Goal: Transaction & Acquisition: Register for event/course

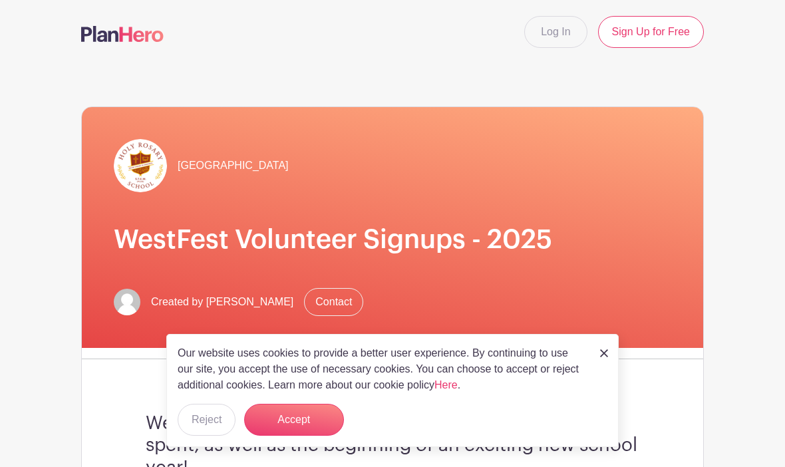
click at [601, 356] on img at bounding box center [604, 353] width 8 height 8
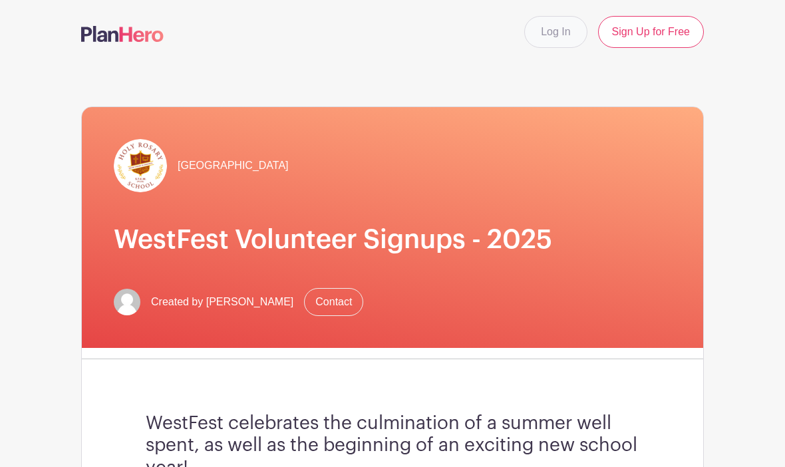
click at [547, 32] on link "Log In" at bounding box center [555, 32] width 63 height 32
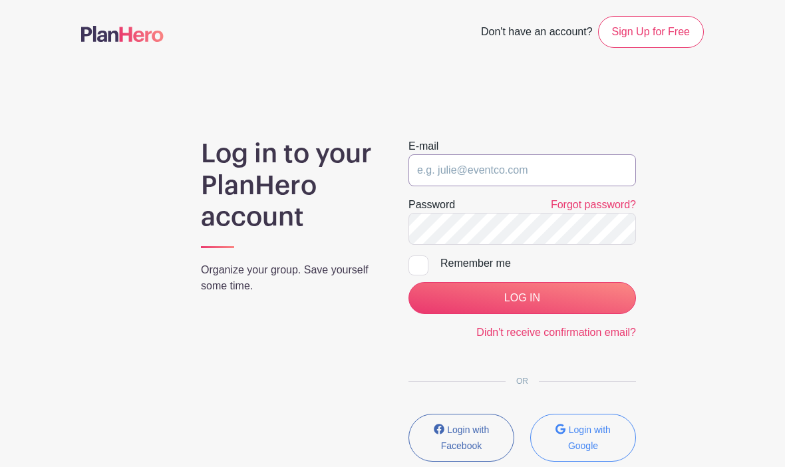
click at [448, 173] on input "email" at bounding box center [521, 170] width 227 height 32
type input "[EMAIL_ADDRESS][DOMAIN_NAME]"
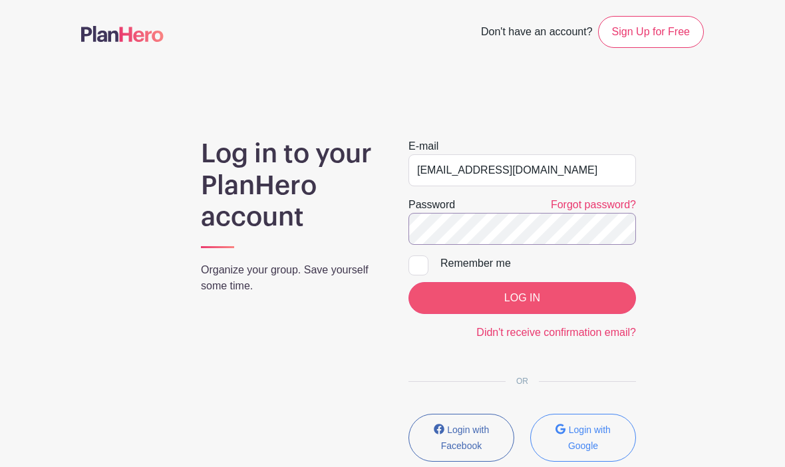
click at [522, 308] on input "LOG IN" at bounding box center [521, 298] width 227 height 32
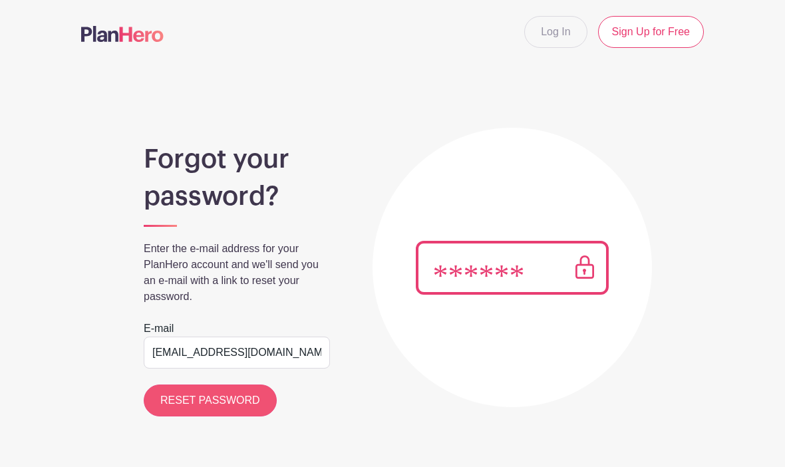
type input "[EMAIL_ADDRESS][DOMAIN_NAME]"
click at [182, 412] on input "RESET PASSWORD" at bounding box center [210, 400] width 133 height 32
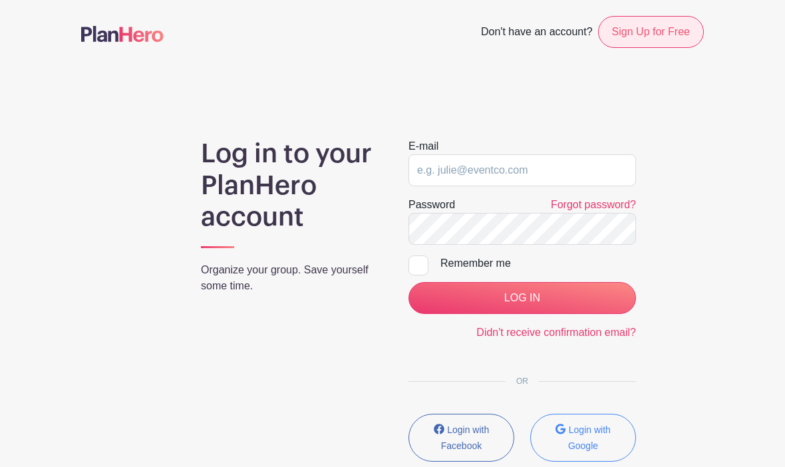
click at [651, 37] on link "Sign Up for Free" at bounding box center [651, 32] width 106 height 32
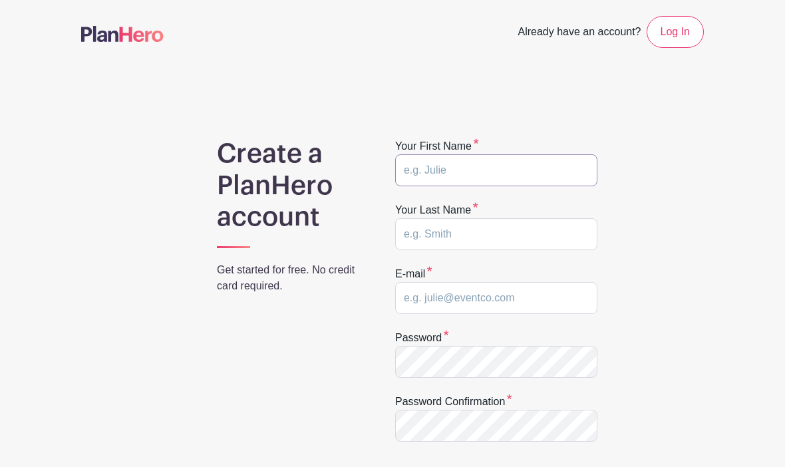
click at [516, 169] on input "text" at bounding box center [496, 170] width 202 height 32
type input "Emily"
type input "Favell"
type input "emfavell@gmail.com"
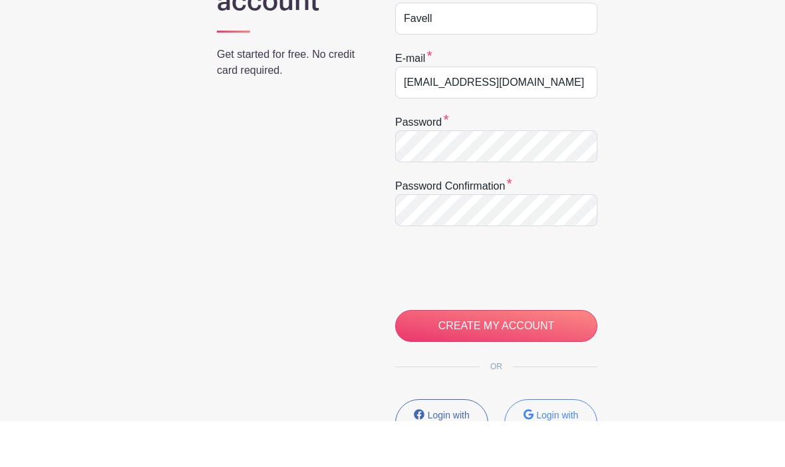
scroll to position [215, 0]
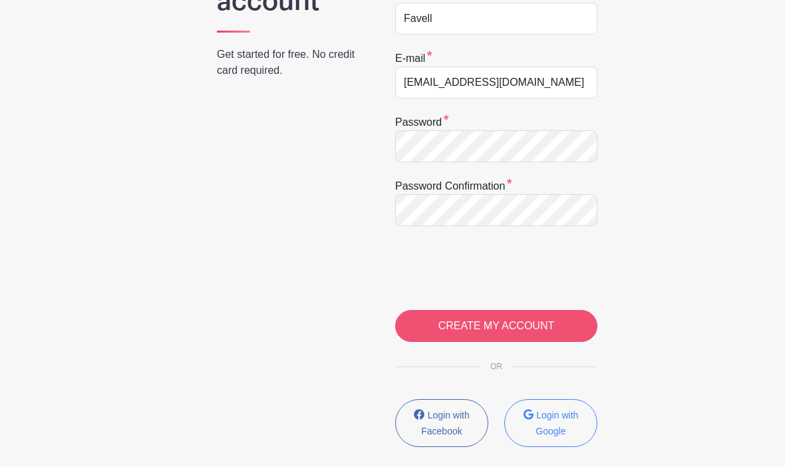
click at [504, 328] on input "CREATE MY ACCOUNT" at bounding box center [496, 326] width 202 height 32
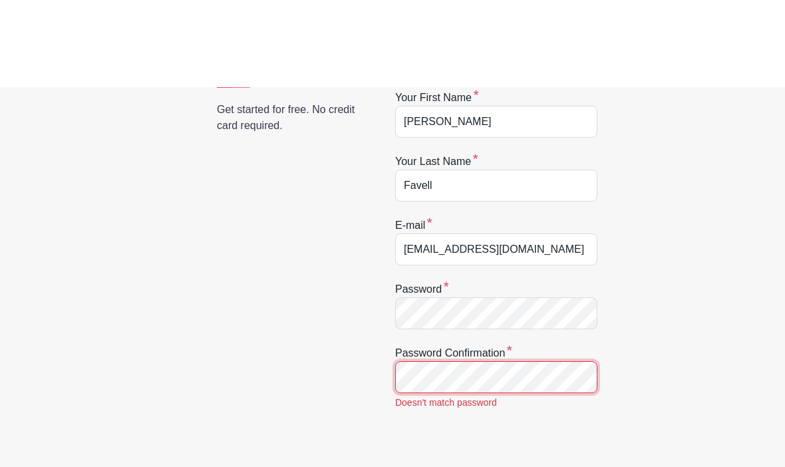
scroll to position [250, 0]
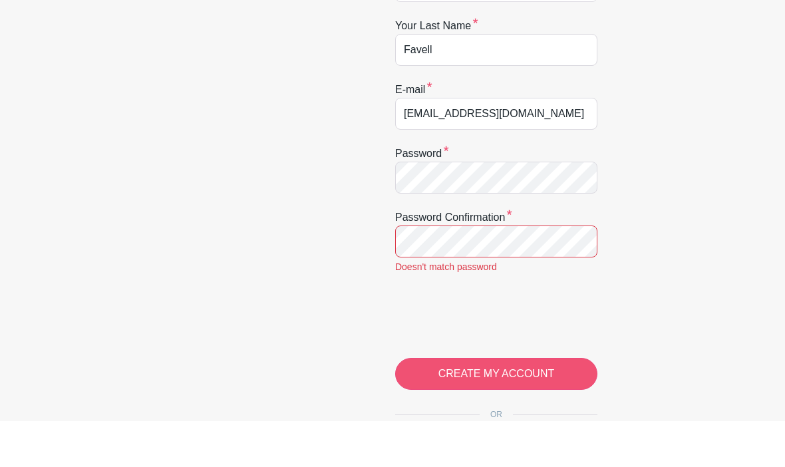
click at [507, 404] on input "CREATE MY ACCOUNT" at bounding box center [496, 420] width 202 height 32
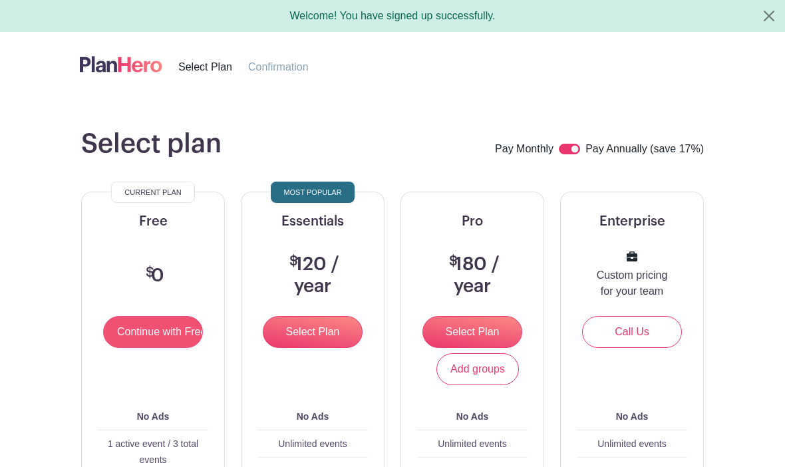
click at [144, 333] on input "Continue with Free" at bounding box center [153, 332] width 100 height 32
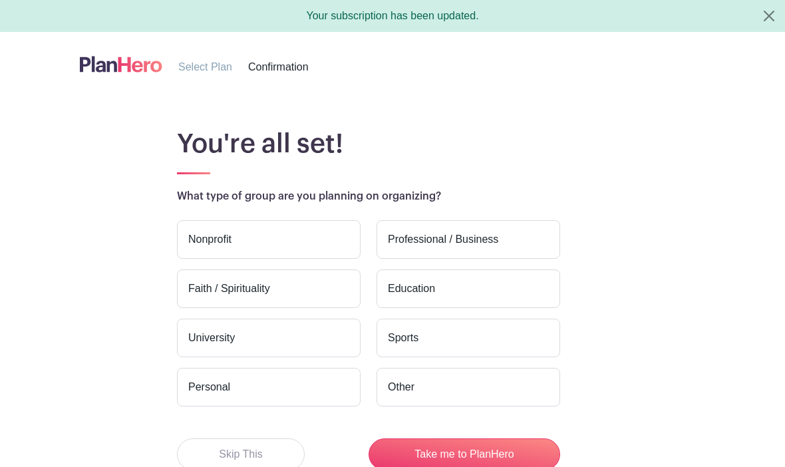
click at [636, 1] on div "Your subscription has been updated." at bounding box center [392, 16] width 785 height 32
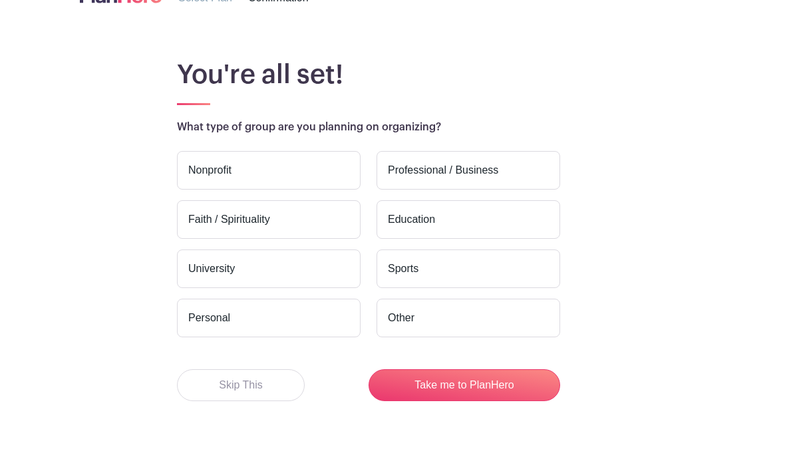
scroll to position [10, 0]
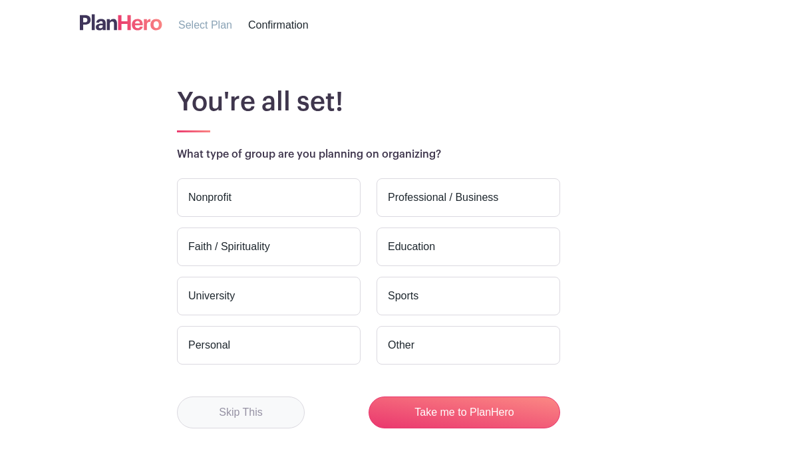
click at [239, 414] on button "Skip This" at bounding box center [241, 412] width 128 height 32
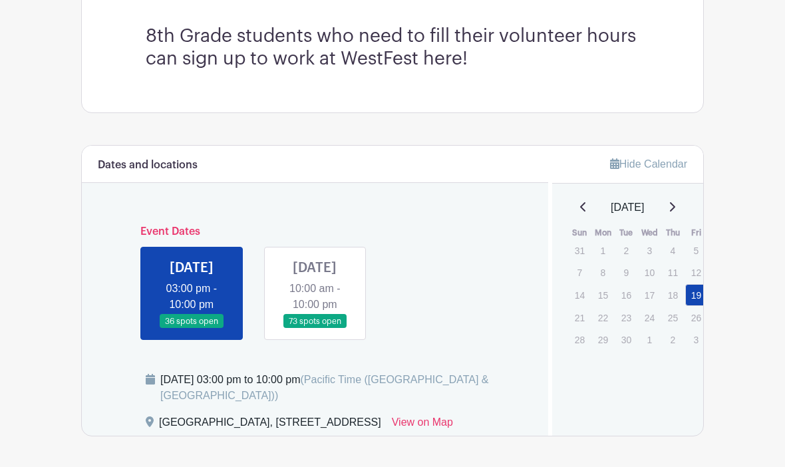
scroll to position [391, 0]
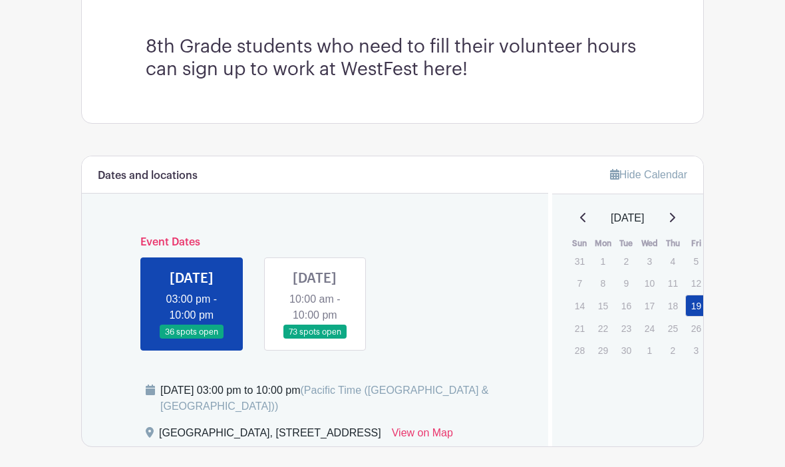
click at [315, 340] on link at bounding box center [315, 340] width 0 height 0
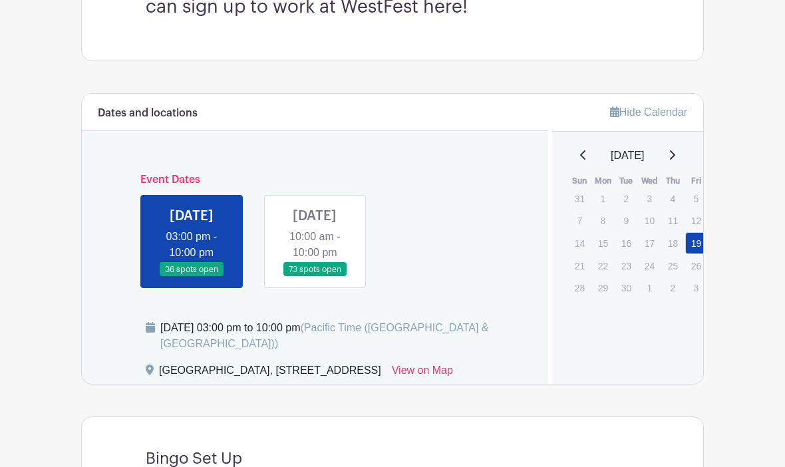
scroll to position [453, 0]
click at [315, 278] on link at bounding box center [315, 278] width 0 height 0
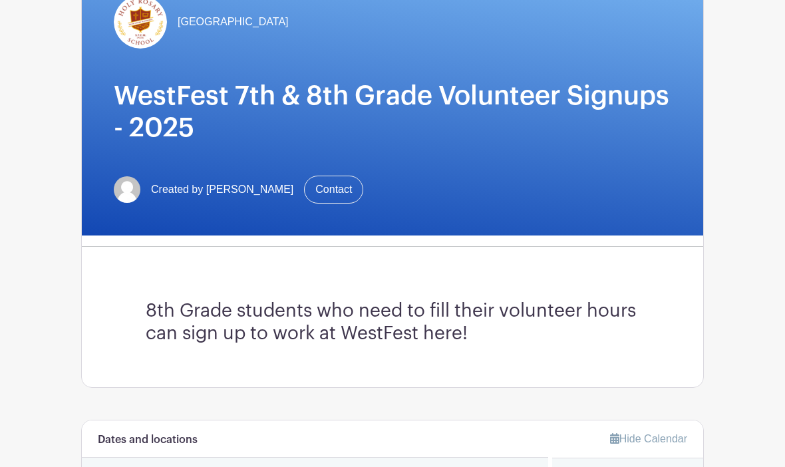
scroll to position [124, 0]
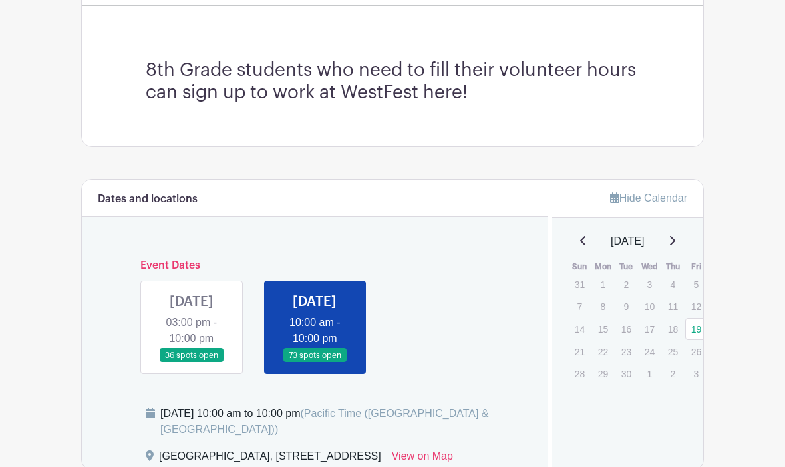
scroll to position [379, 0]
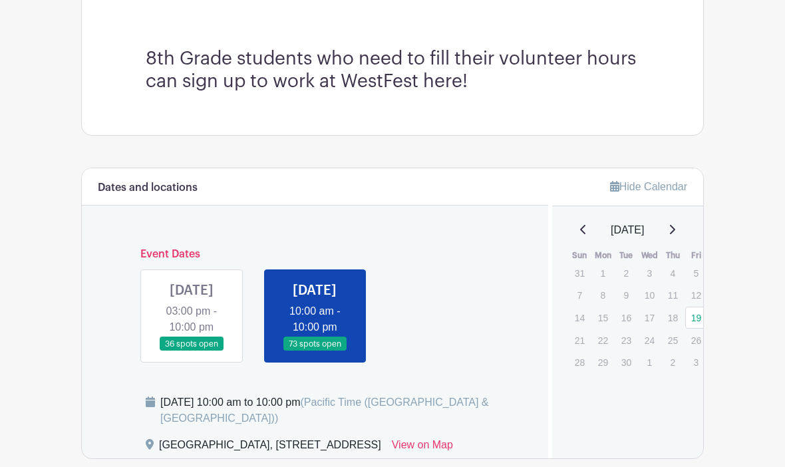
click at [192, 352] on link at bounding box center [192, 352] width 0 height 0
